Goal: Information Seeking & Learning: Find specific fact

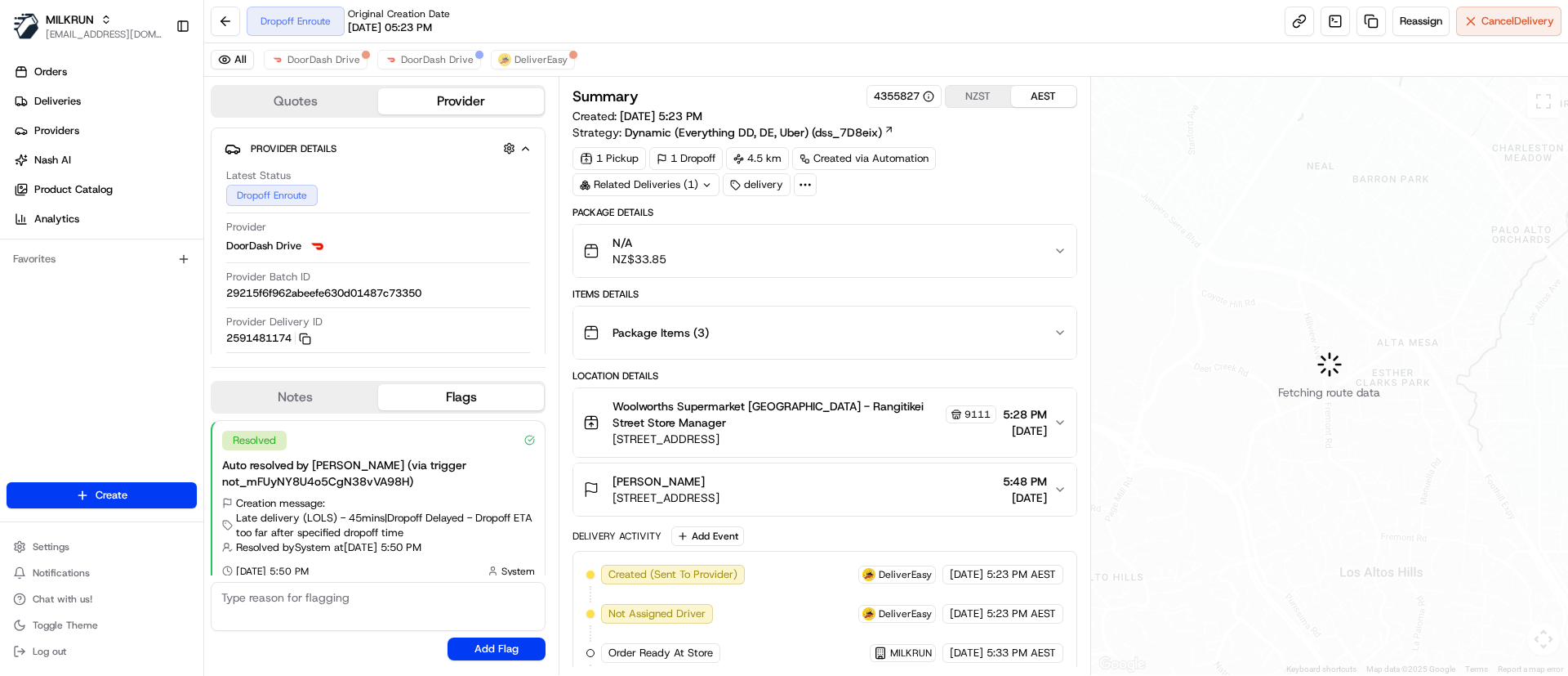
scroll to position [13, 0]
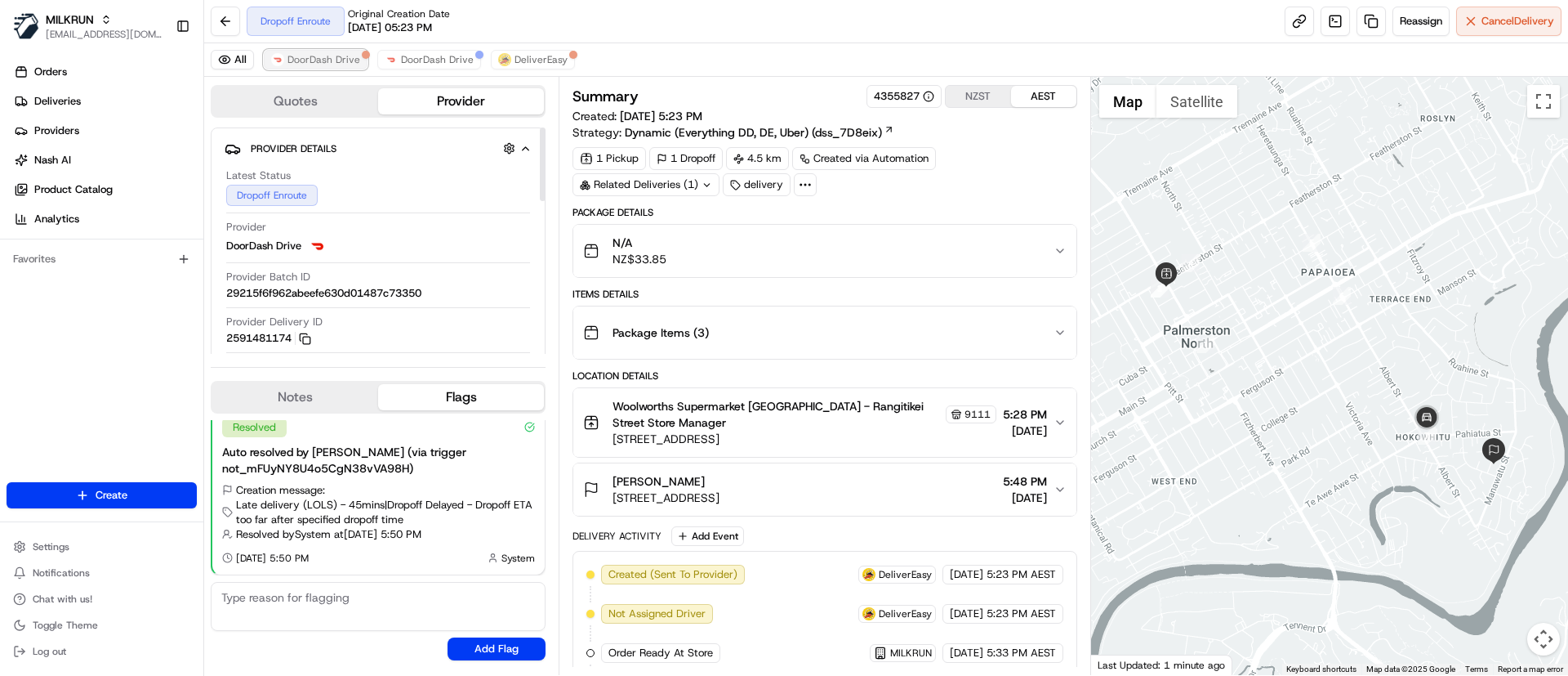
click at [343, 64] on span "DoorDash Drive" at bounding box center [324, 59] width 73 height 13
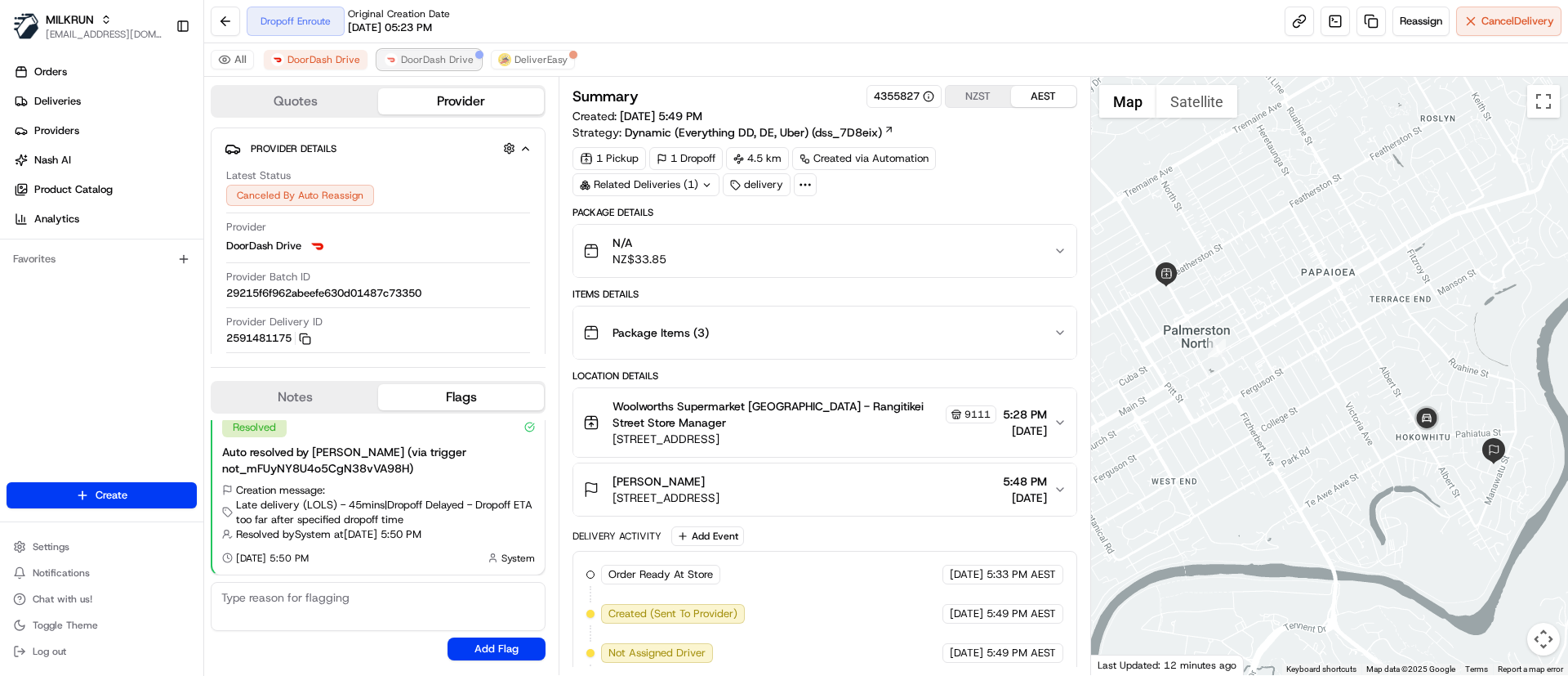
click at [424, 67] on button "DoorDash Drive" at bounding box center [429, 60] width 103 height 20
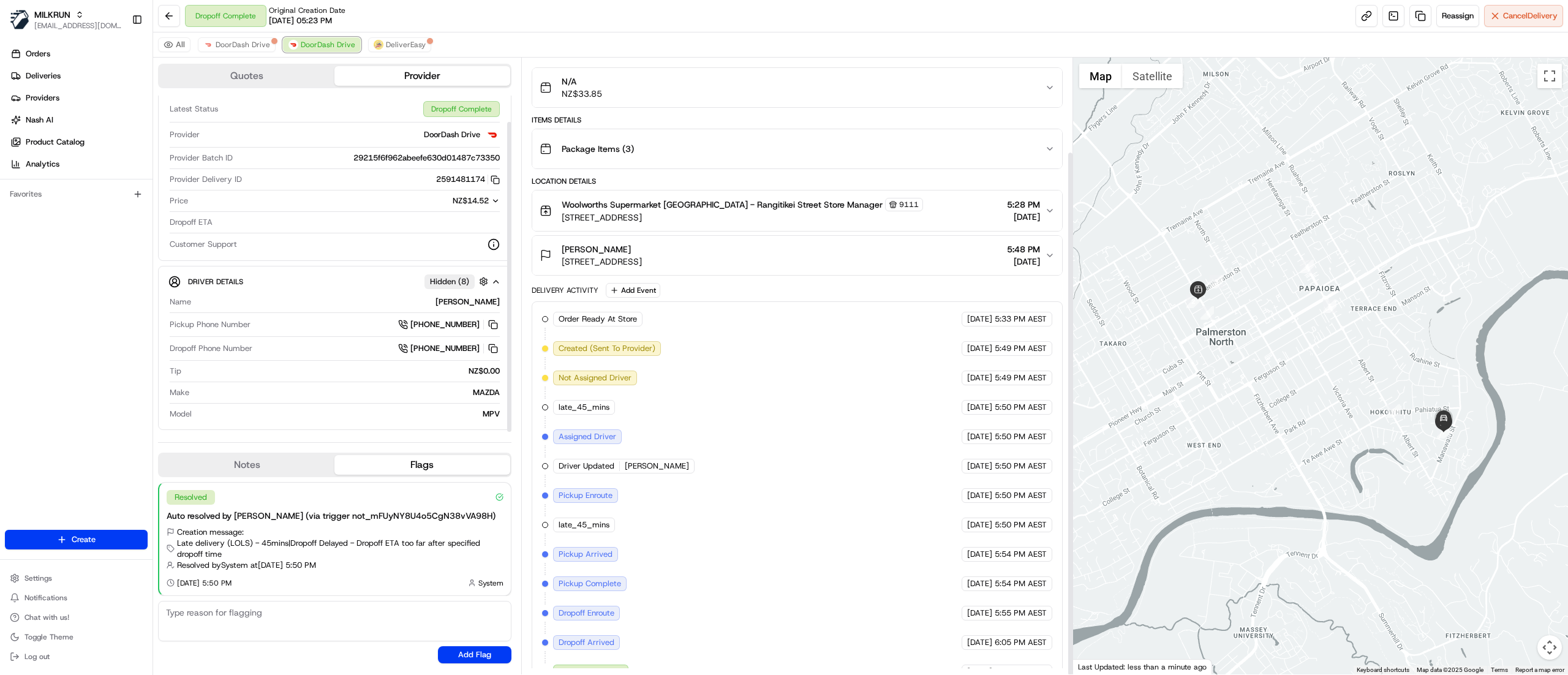
scroll to position [110, 0]
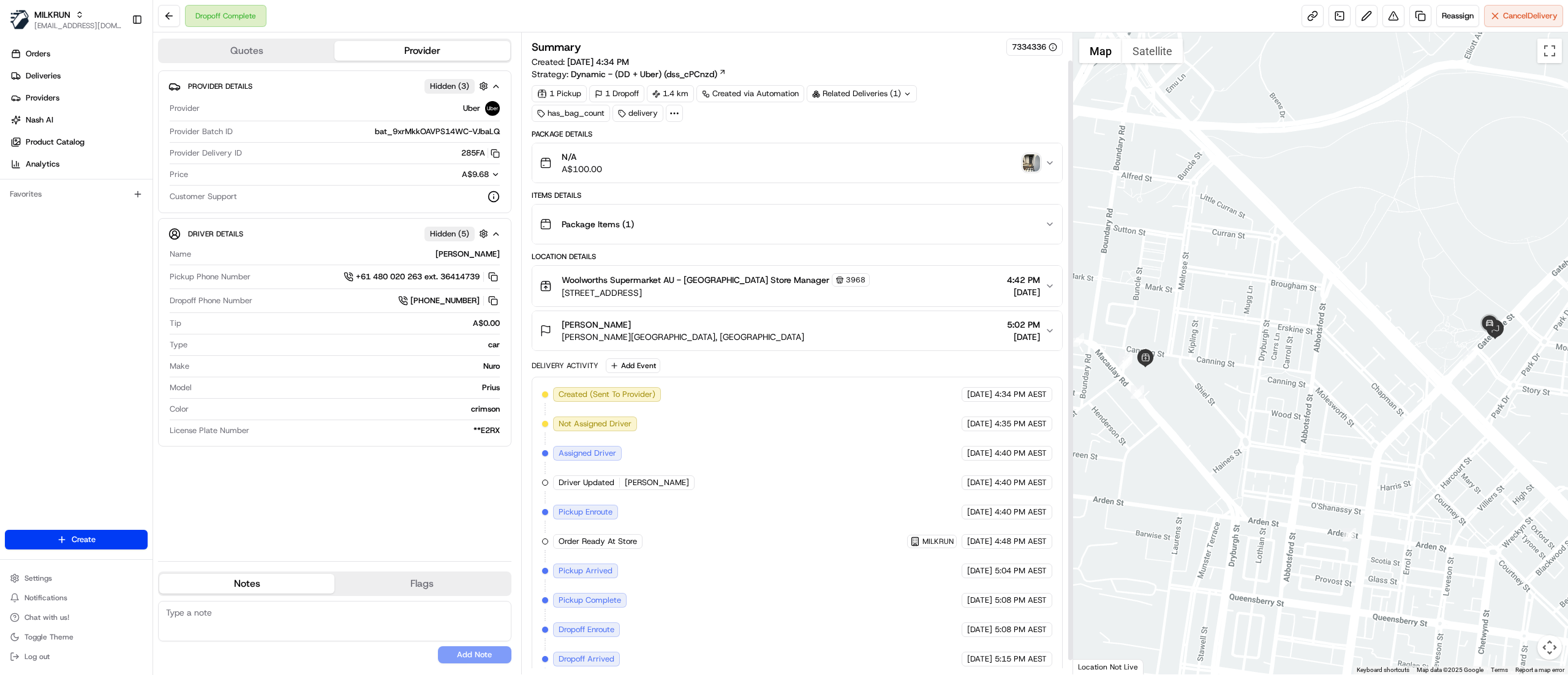
scroll to position [45, 0]
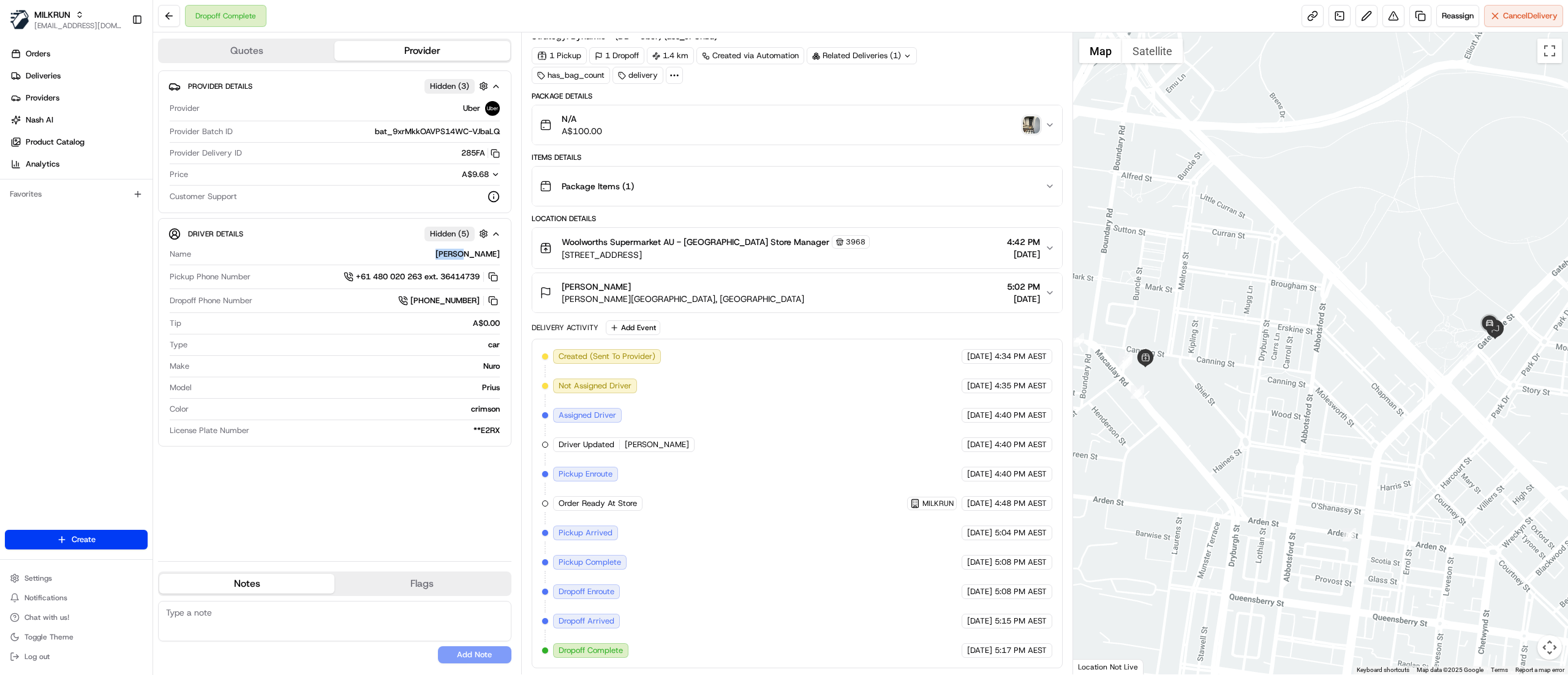
drag, startPoint x: 465, startPoint y: 257, endPoint x: 507, endPoint y: 259, distance: 42.0
click at [507, 259] on div "Driver Details Hidden ( 5 ) Name [PERSON_NAME] Pickup Phone Number +61 480 020 …" at bounding box center [334, 332] width 353 height 228
copy div "[PERSON_NAME]"
click at [86, 76] on link "Deliveries" at bounding box center [79, 75] width 148 height 20
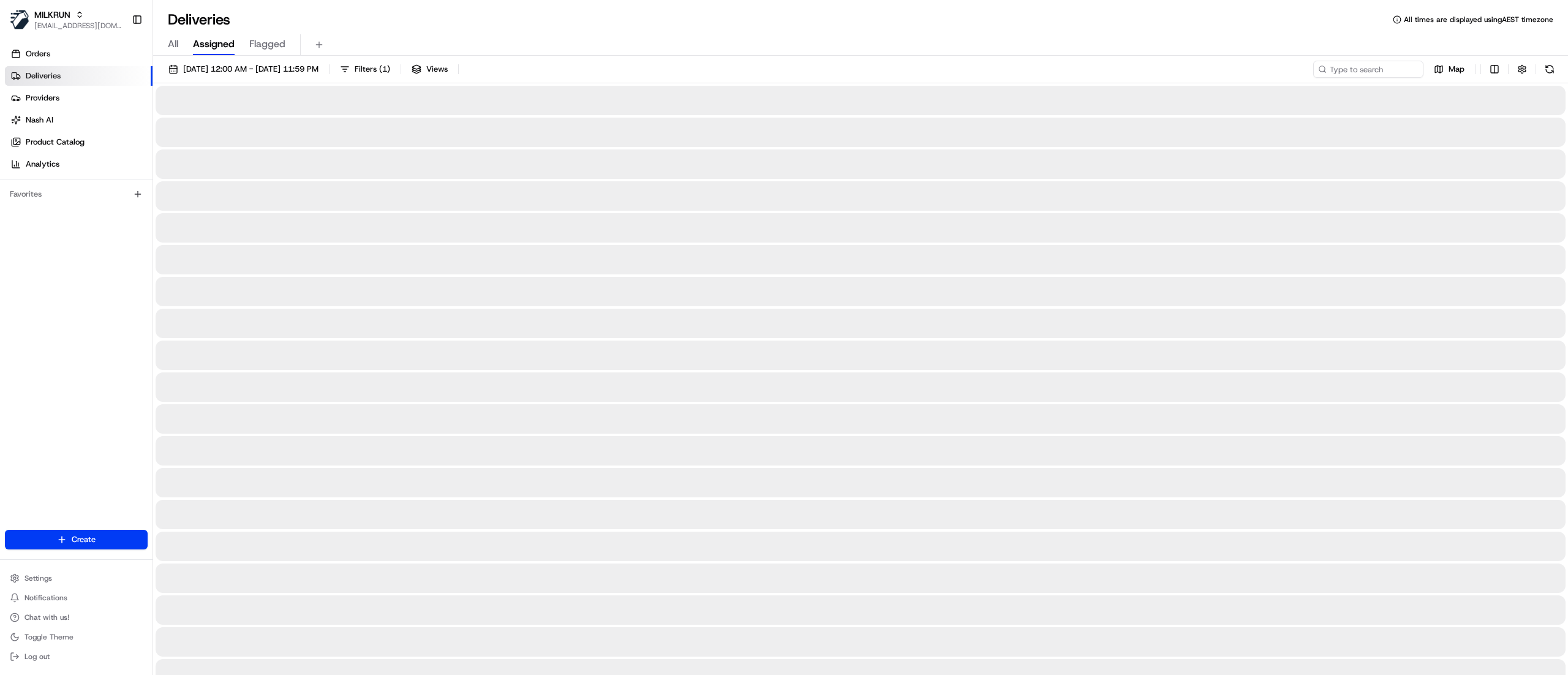
click at [167, 48] on div "All Assigned Flagged" at bounding box center [860, 45] width 1414 height 21
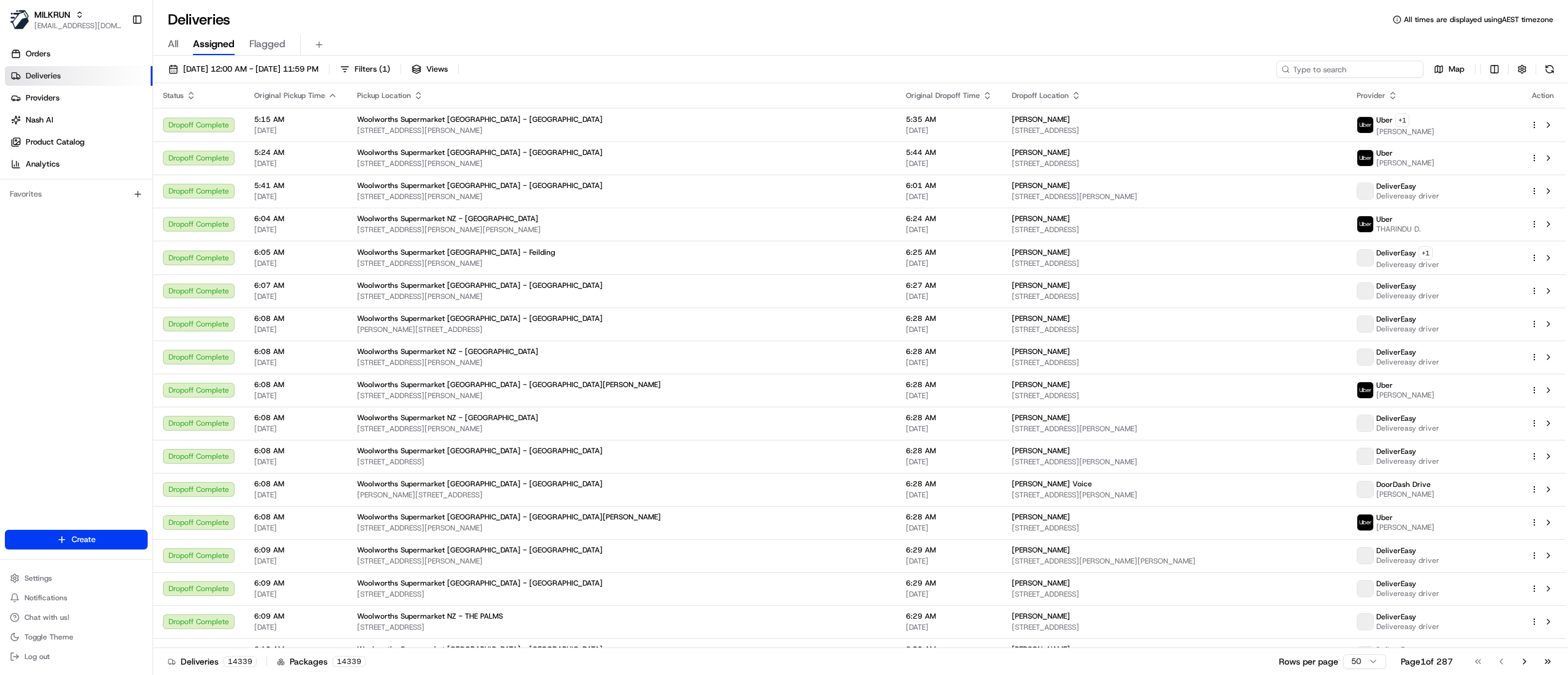
click at [1362, 75] on input at bounding box center [1349, 69] width 147 height 17
paste input "[PERSON_NAME]"
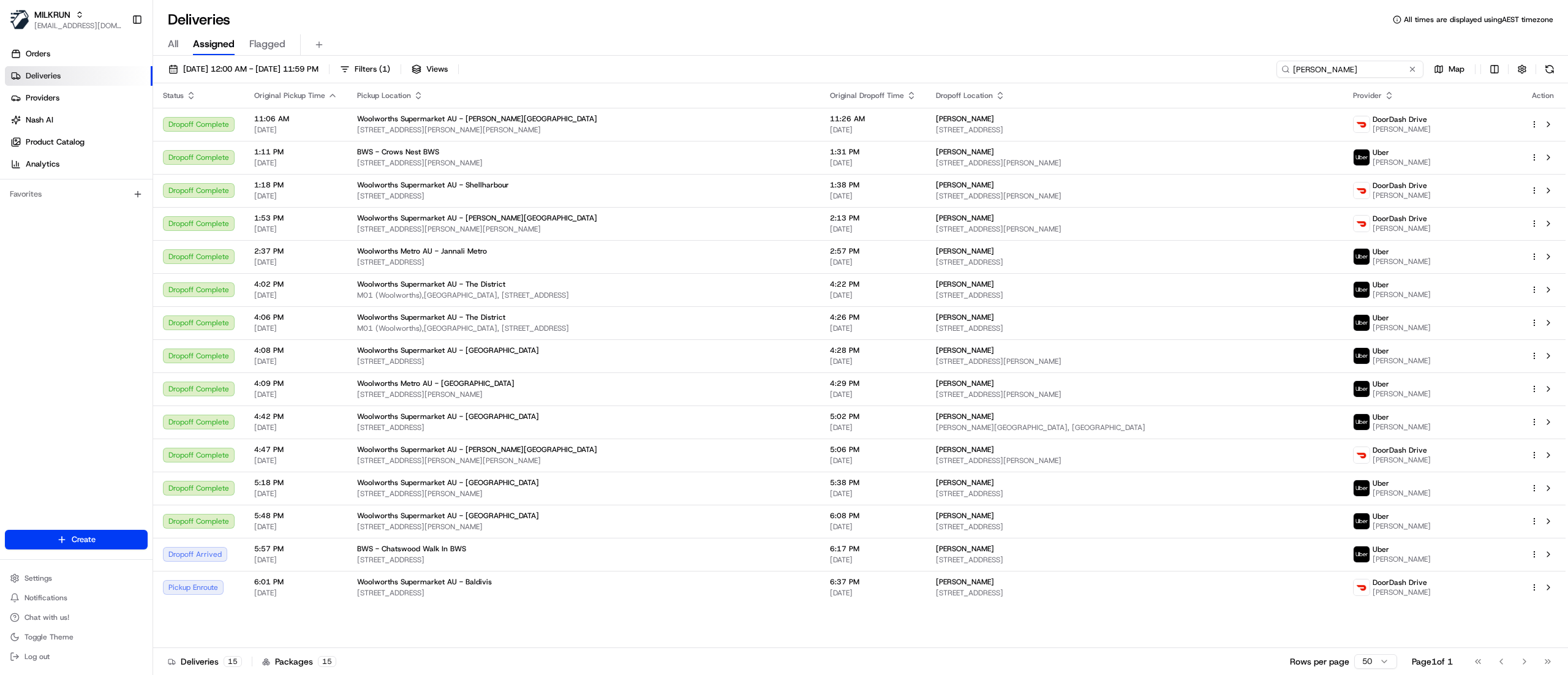
type input "[PERSON_NAME]"
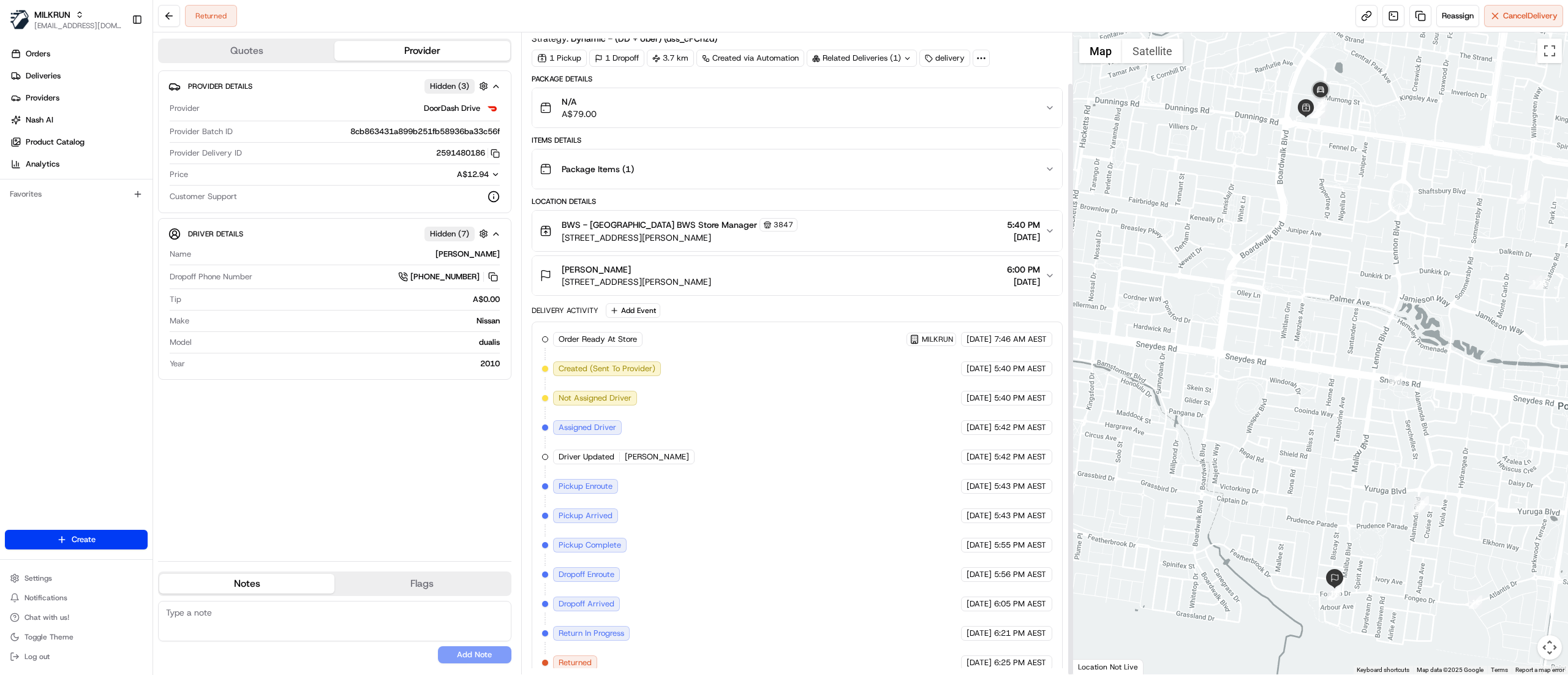
scroll to position [55, 0]
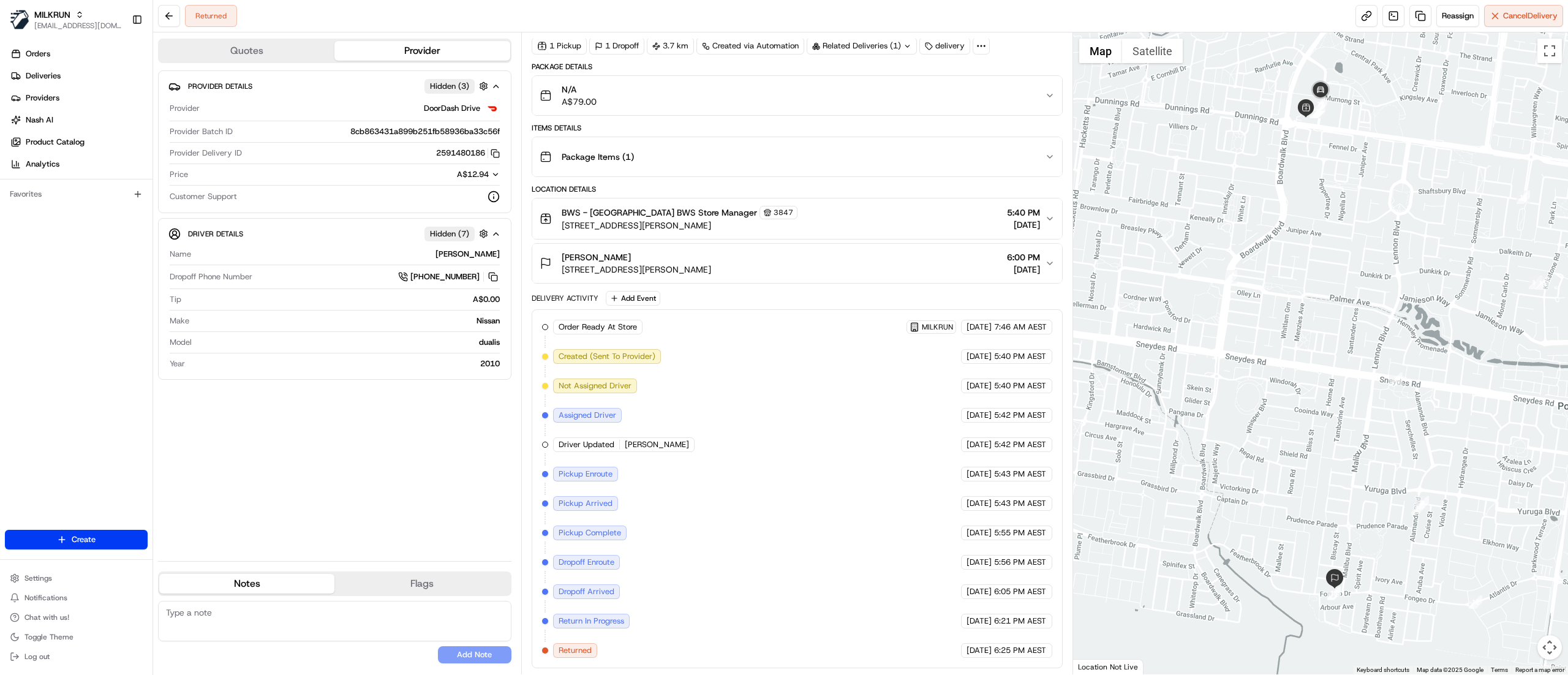
click at [124, 350] on div "Orders Deliveries Providers Nash AI Product Catalog Analytics Favorites" at bounding box center [76, 288] width 153 height 498
click at [625, 125] on div "Items Details" at bounding box center [797, 127] width 531 height 10
click at [631, 137] on button "Package Items ( 1 )" at bounding box center [797, 157] width 529 height 39
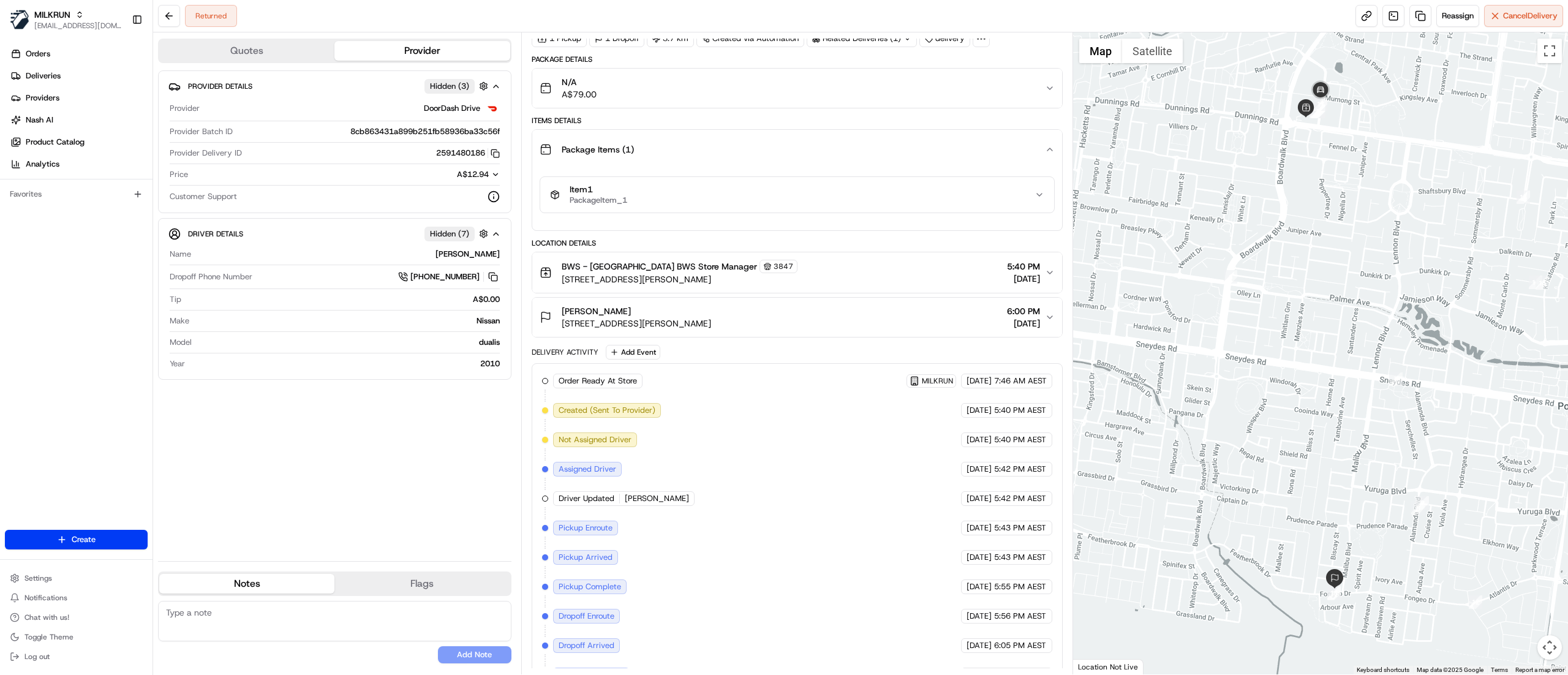
click at [641, 202] on div "Item 1 PackageItem_1" at bounding box center [792, 195] width 484 height 20
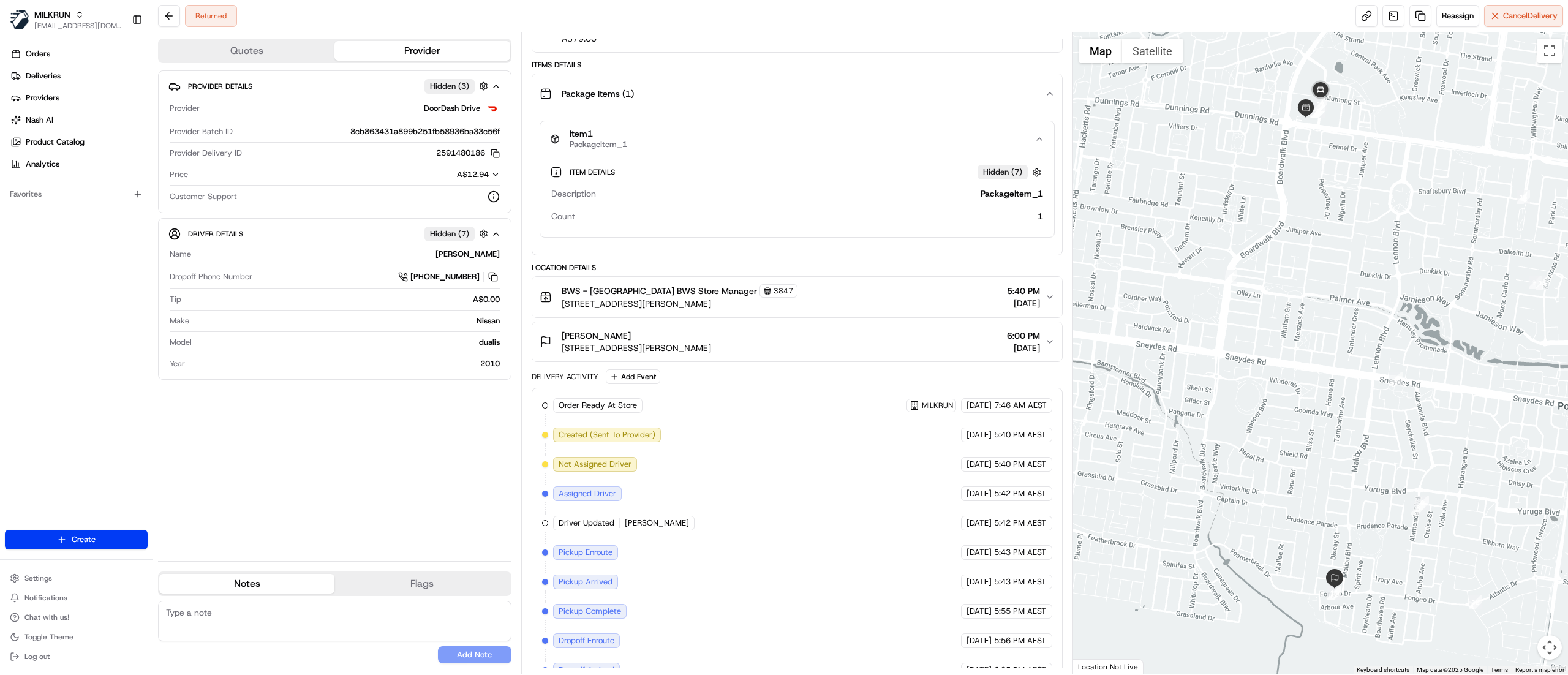
scroll to position [0, 0]
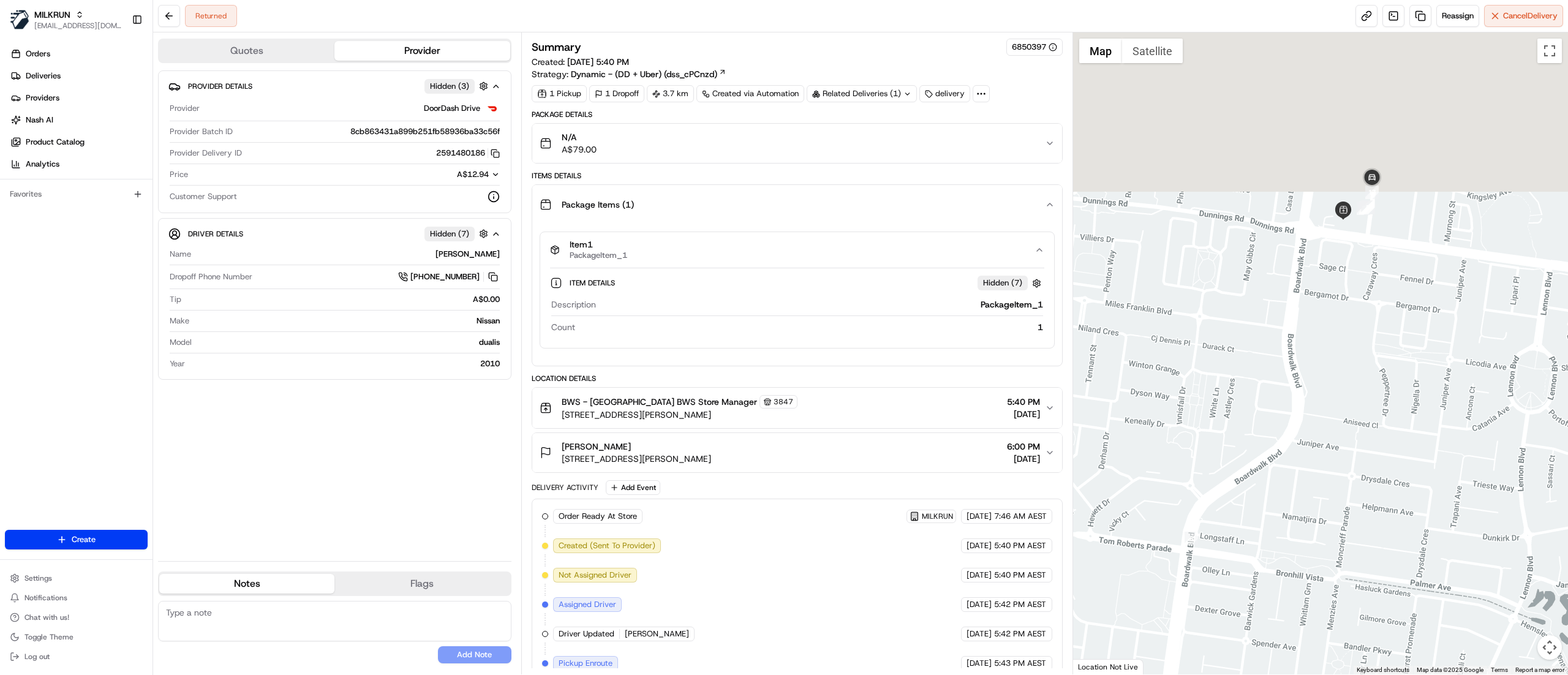
drag, startPoint x: 1382, startPoint y: 95, endPoint x: 1319, endPoint y: 393, distance: 304.6
click at [1316, 401] on div at bounding box center [1320, 353] width 495 height 642
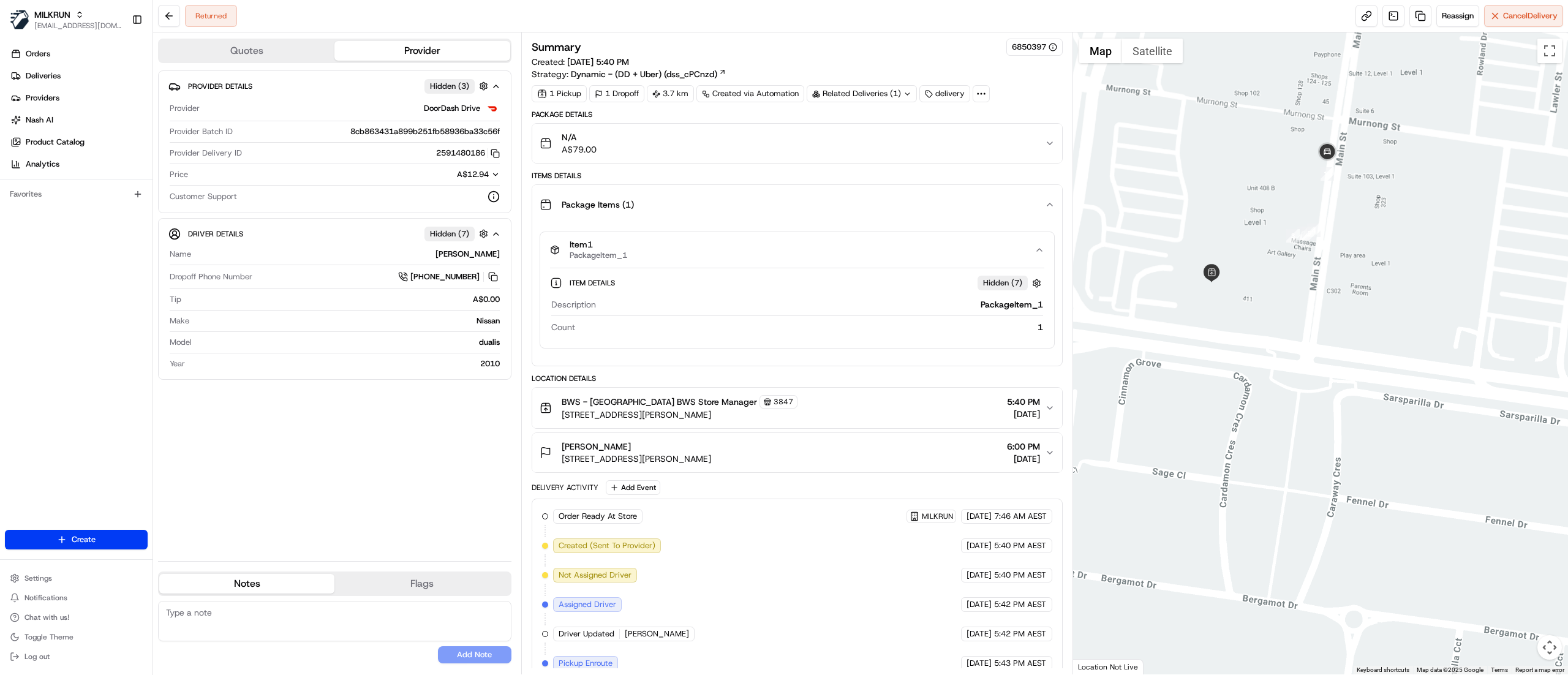
drag, startPoint x: 1289, startPoint y: 195, endPoint x: 1361, endPoint y: 219, distance: 75.9
click at [1361, 219] on div at bounding box center [1320, 353] width 495 height 642
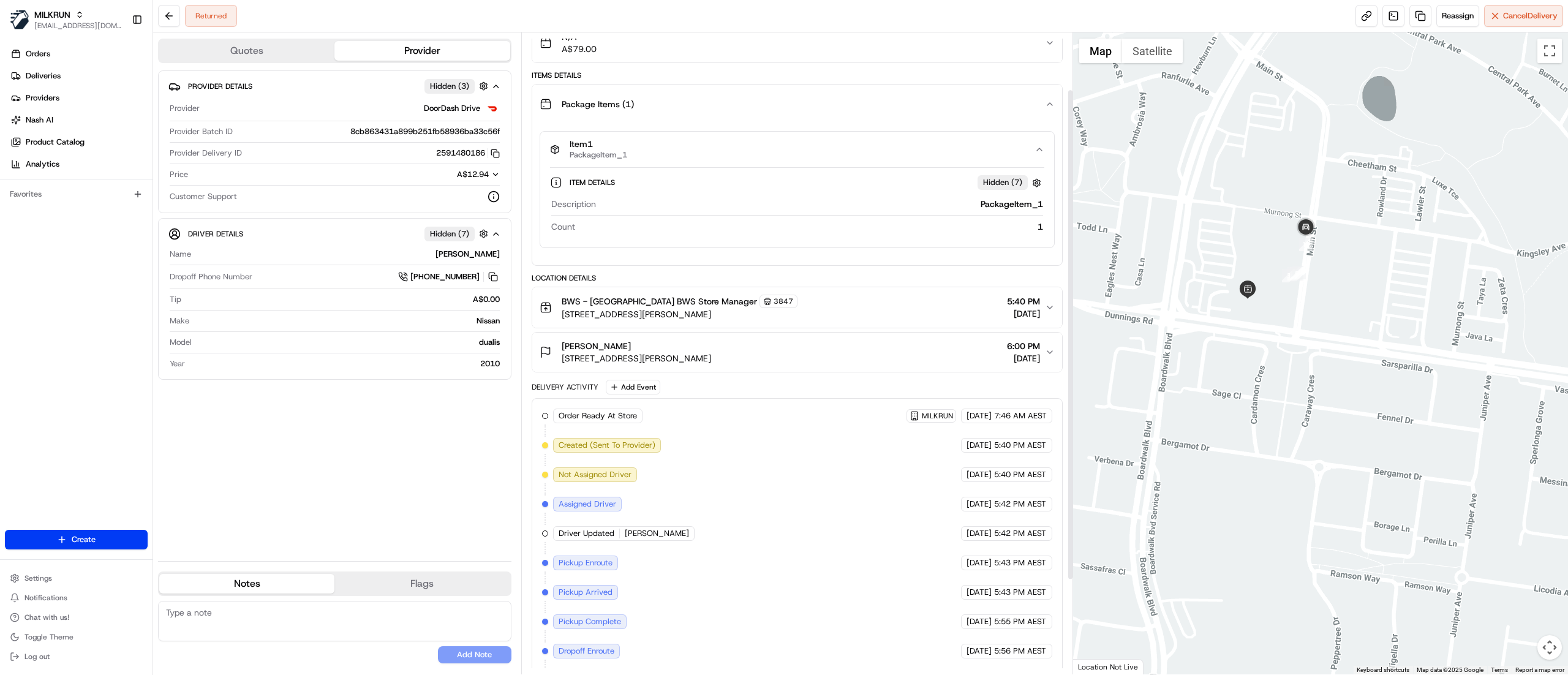
scroll to position [197, 0]
